Goal: Information Seeking & Learning: Learn about a topic

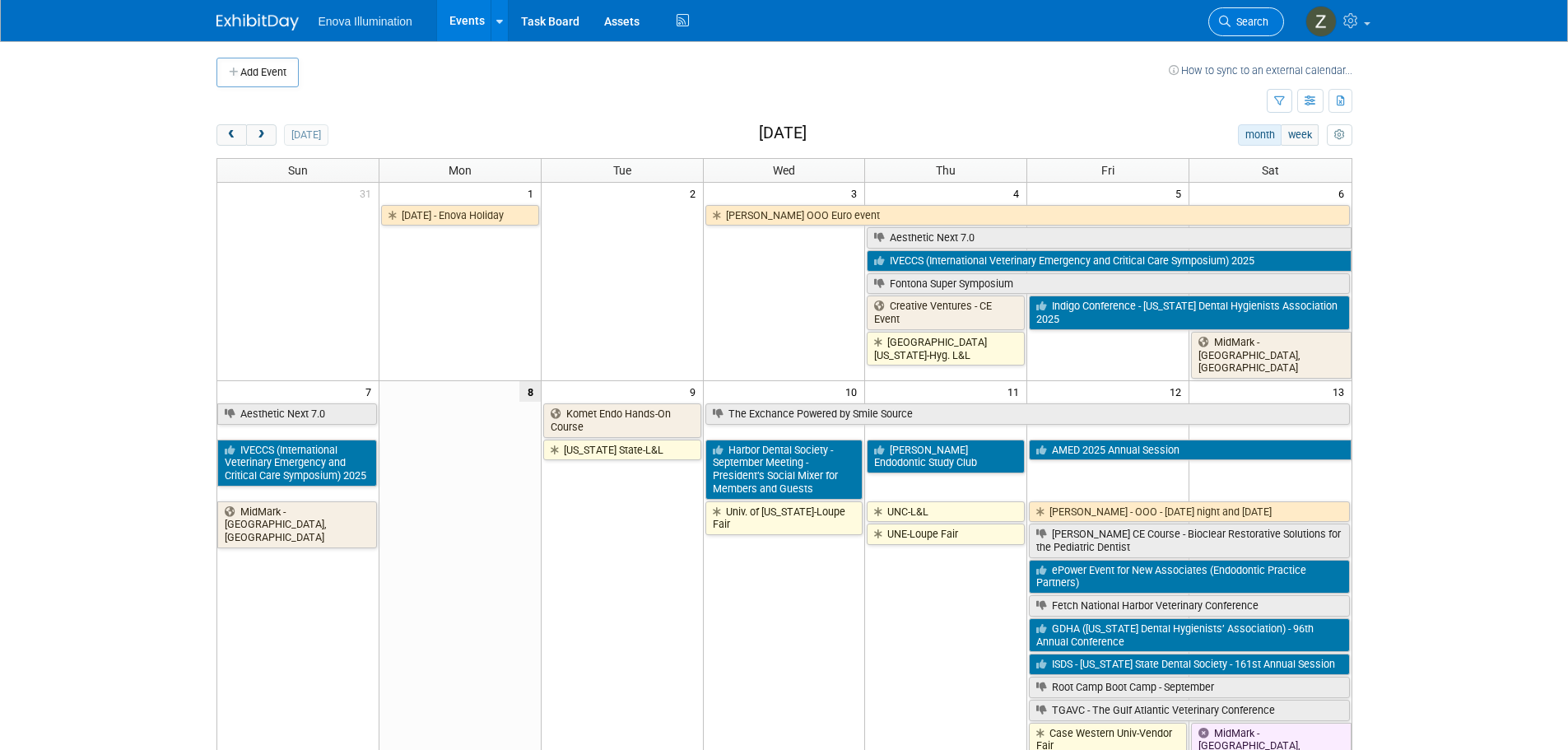
click at [1235, 15] on link "Search" at bounding box center [1246, 22] width 76 height 29
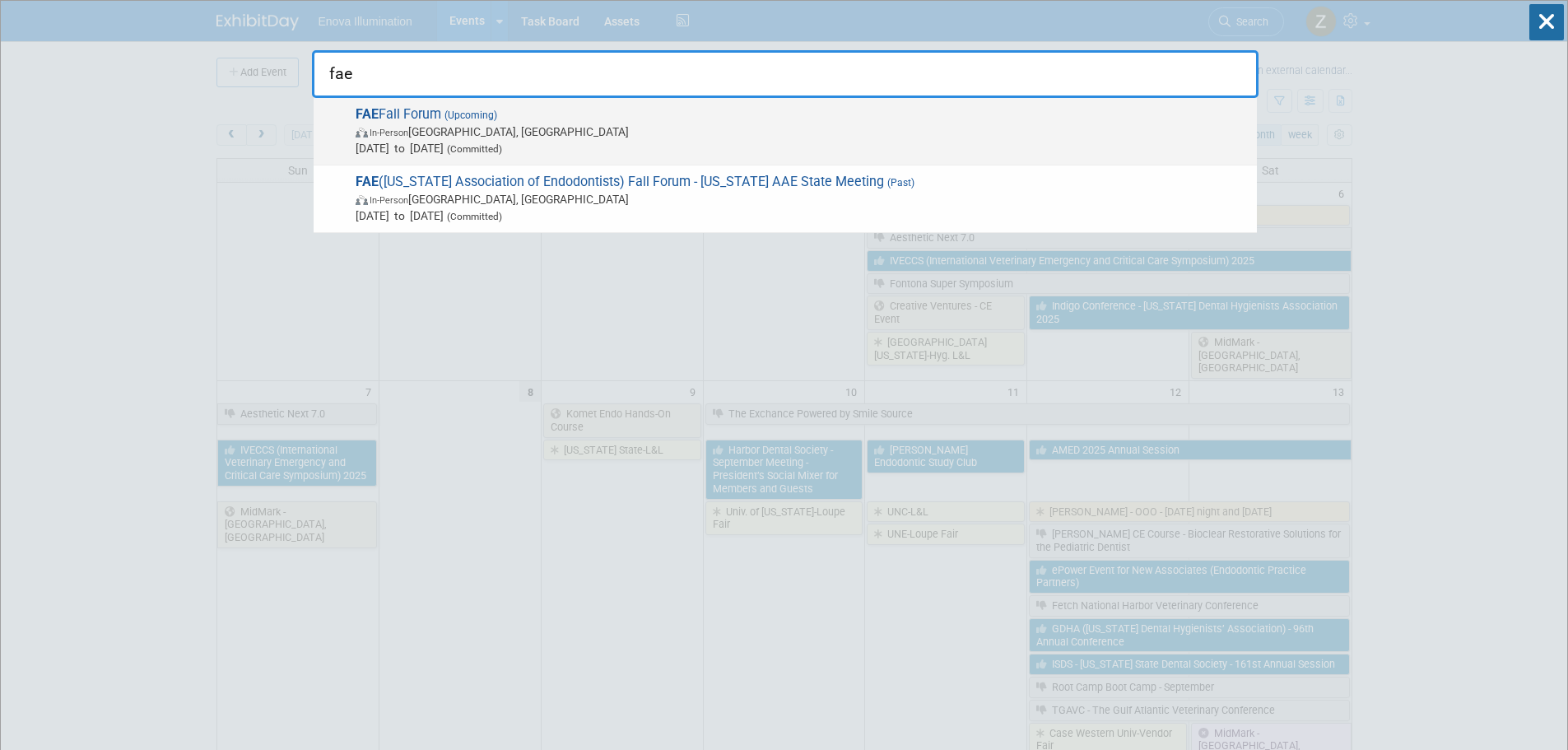
type input "fae"
click at [513, 122] on span "FAE Fall Forum (Upcoming) In-Person Orlando, FL Sep 19, 2025 to Sep 20, 2025 (C…" at bounding box center [800, 131] width 898 height 50
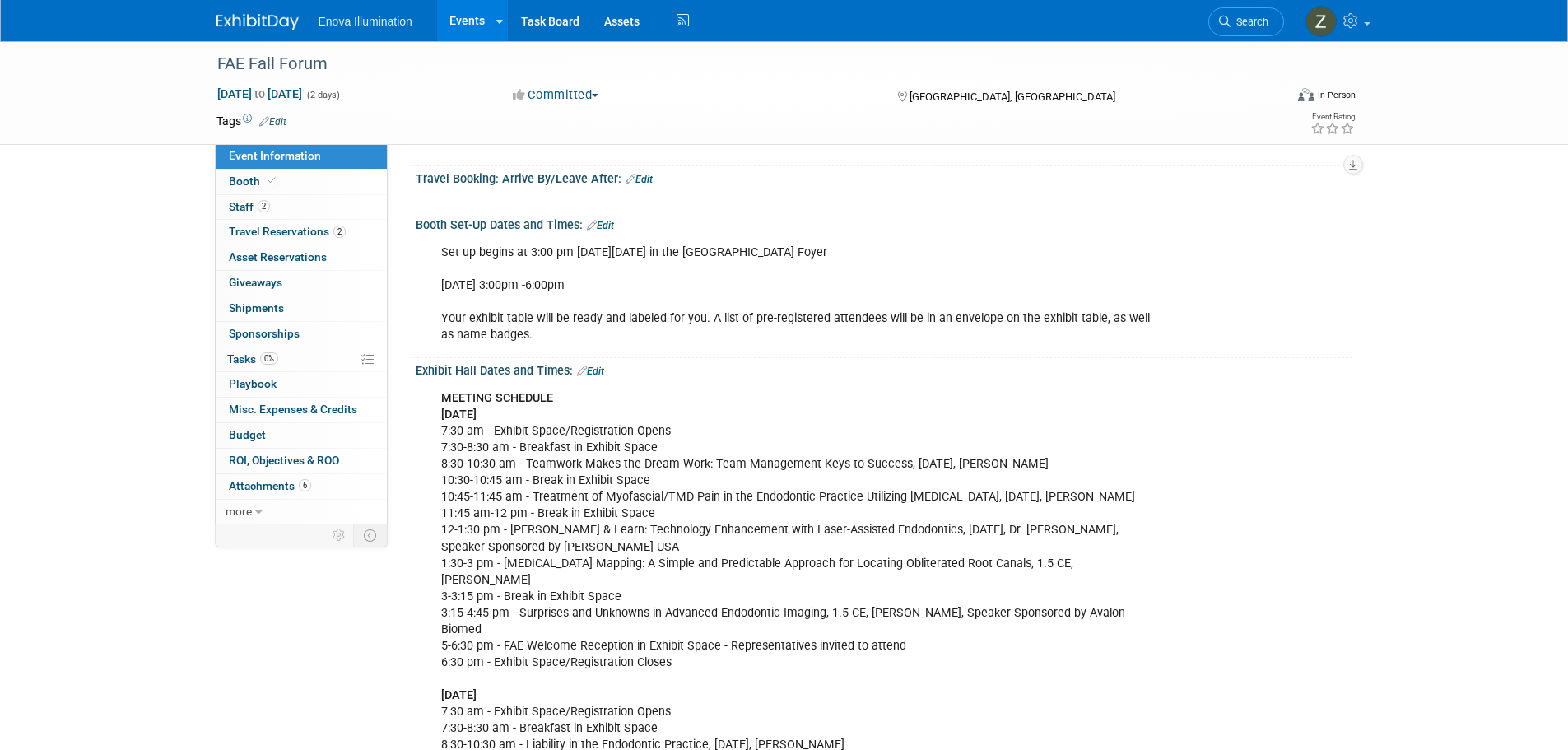
scroll to position [247, 0]
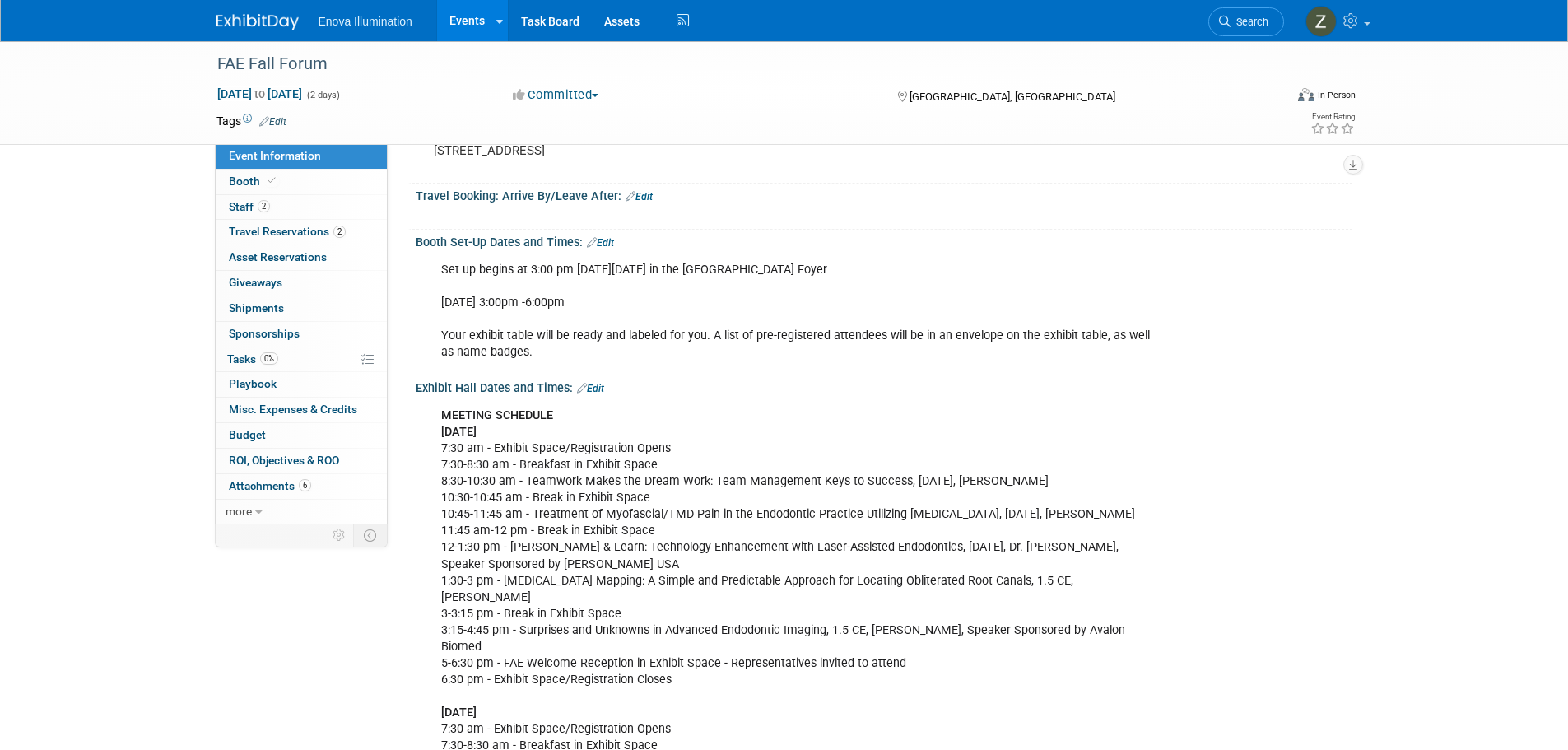
click at [1171, 530] on div "MEETING SCHEDULE [DATE] 7:30 am - Exhibit Space/Registration Opens 7:30-8:30 am…" at bounding box center [807, 729] width 754 height 661
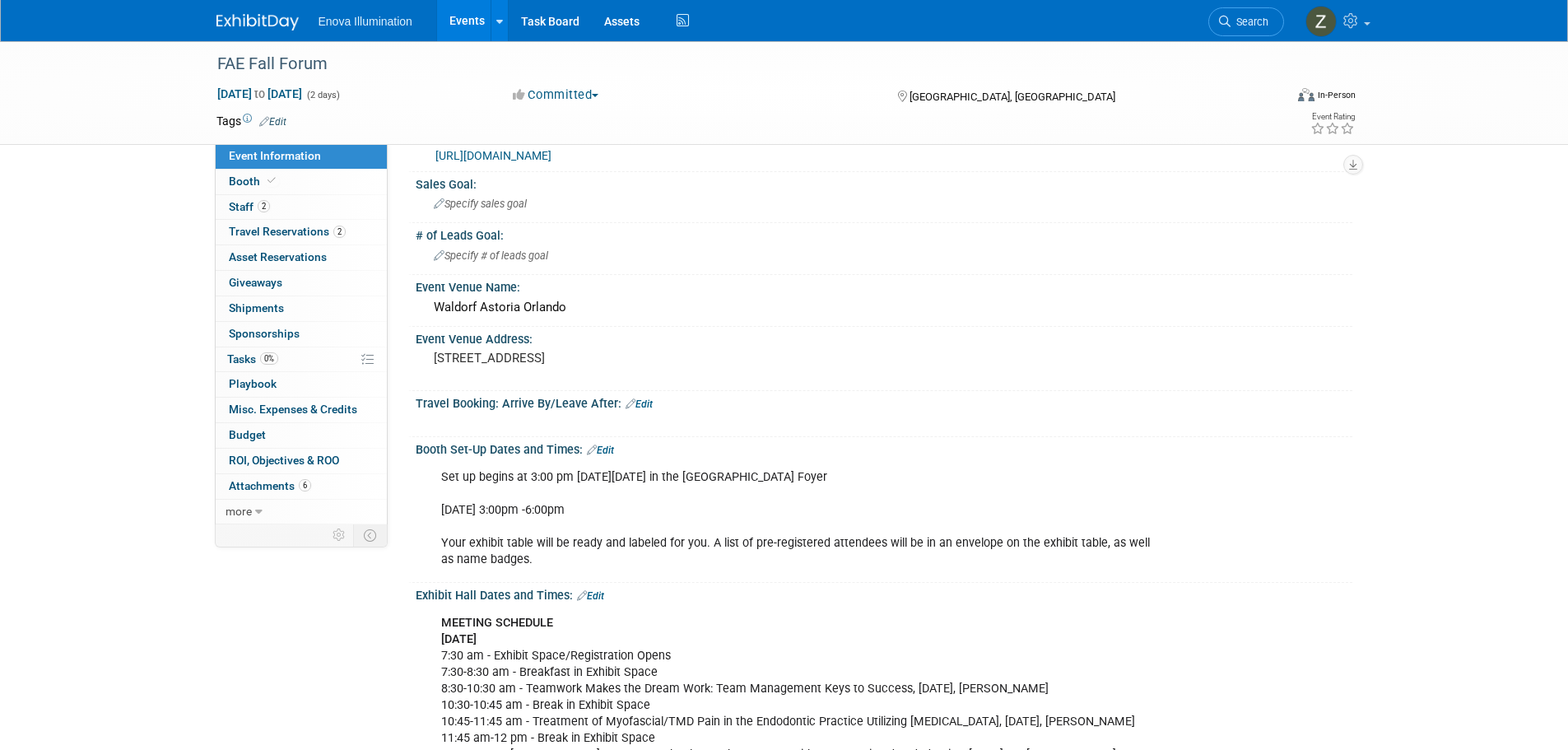
scroll to position [0, 0]
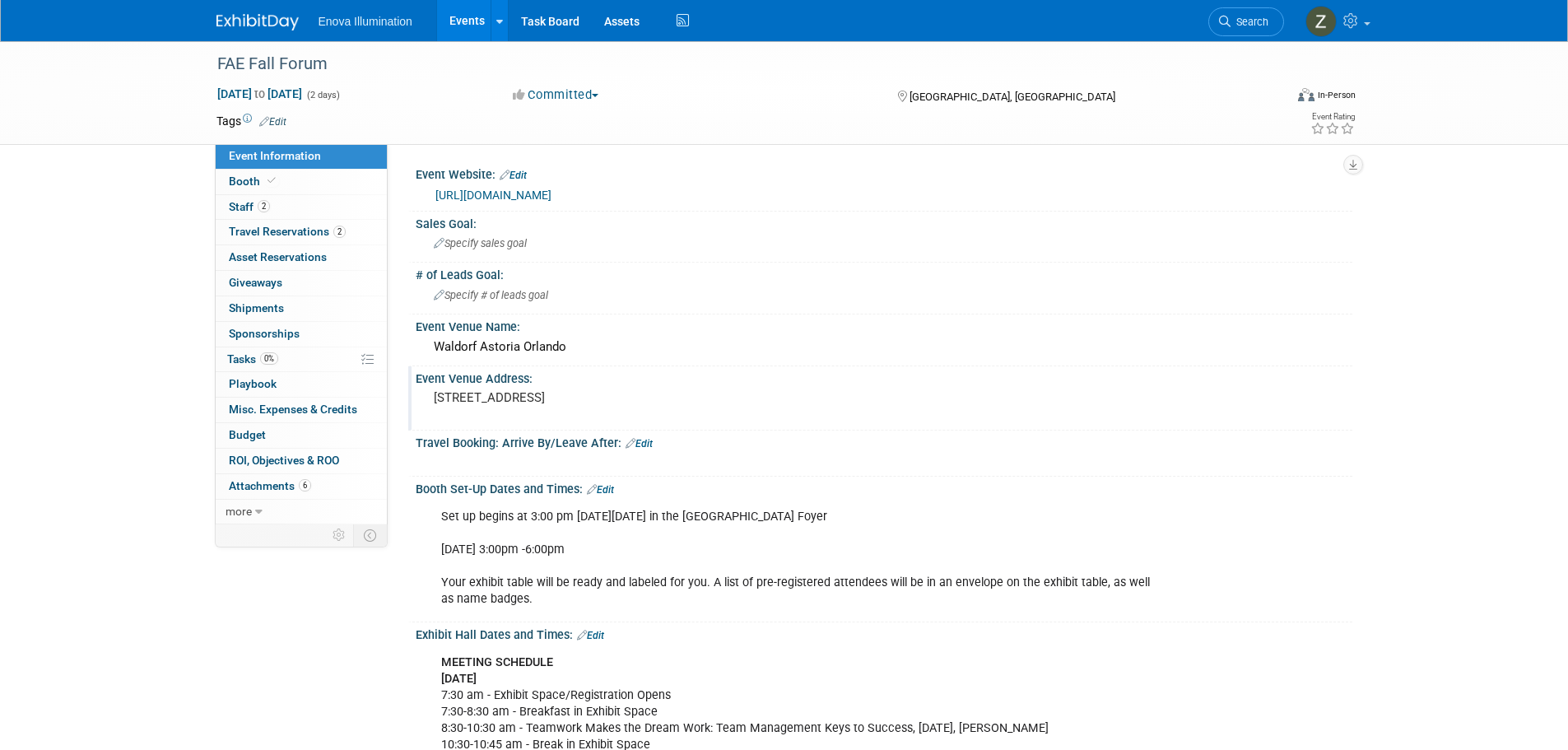
drag, startPoint x: 499, startPoint y: 411, endPoint x: 431, endPoint y: 397, distance: 69.4
click at [431, 397] on div "[STREET_ADDRESS]" at bounding box center [610, 405] width 366 height 38
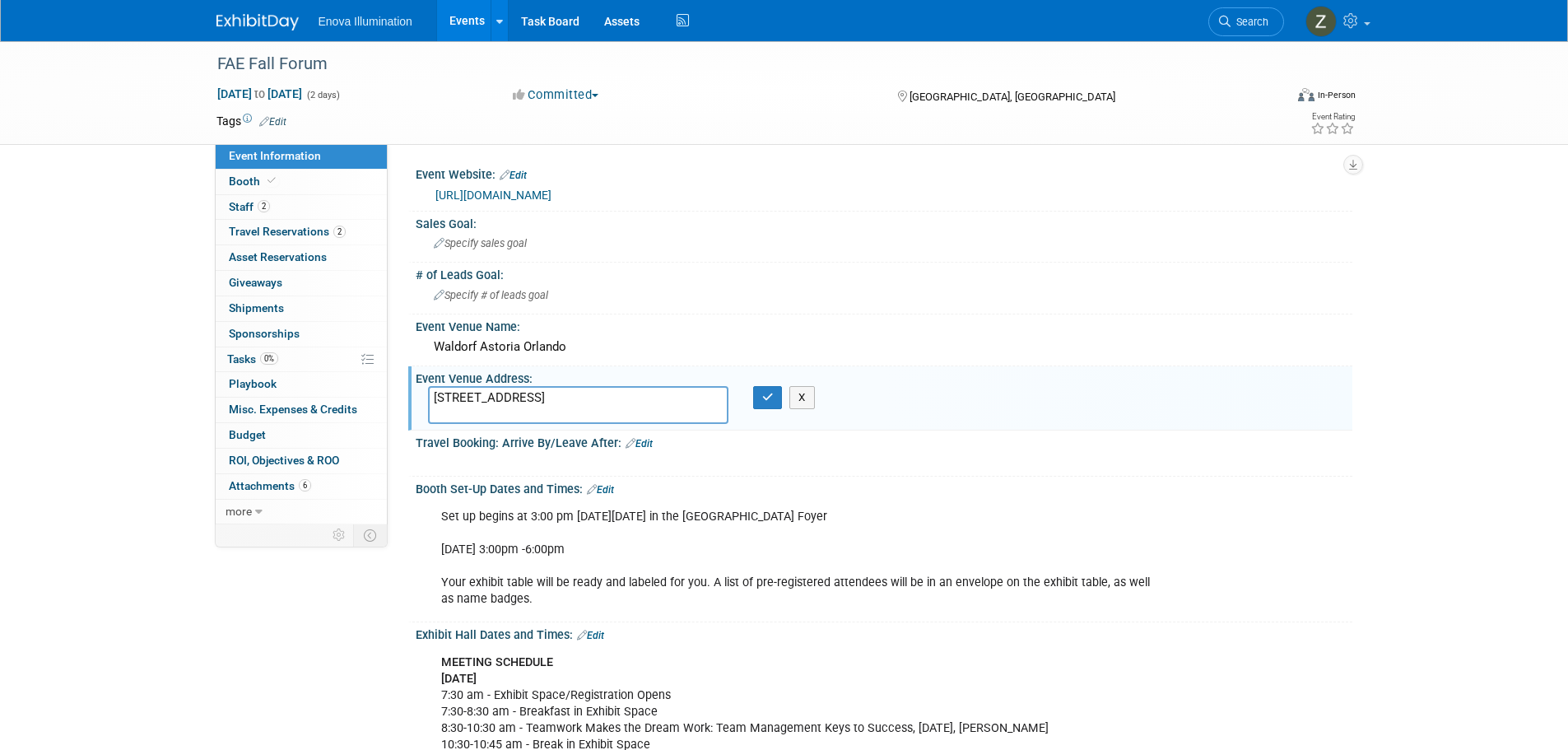
drag, startPoint x: 520, startPoint y: 411, endPoint x: 436, endPoint y: 397, distance: 85.2
click at [436, 397] on textarea "[STREET_ADDRESS]" at bounding box center [578, 405] width 300 height 38
click at [1148, 344] on div "Waldorf Astoria Orlando" at bounding box center [884, 346] width 912 height 25
